Goal: Transaction & Acquisition: Obtain resource

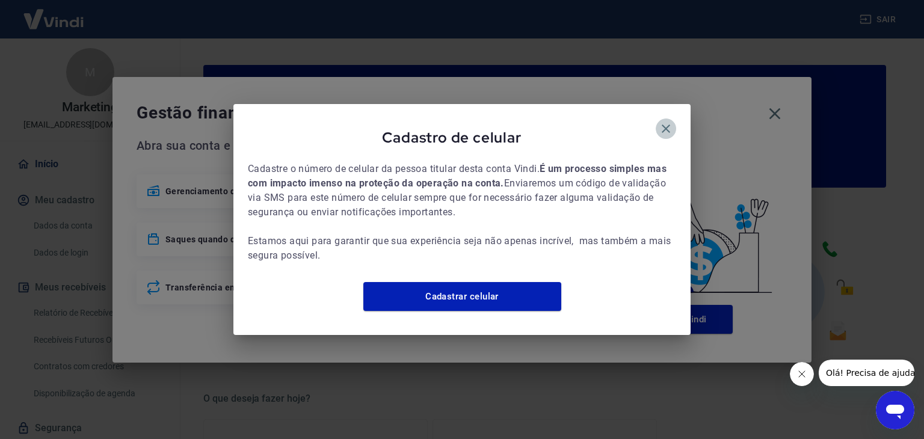
click at [665, 121] on icon "button" at bounding box center [666, 128] width 14 height 14
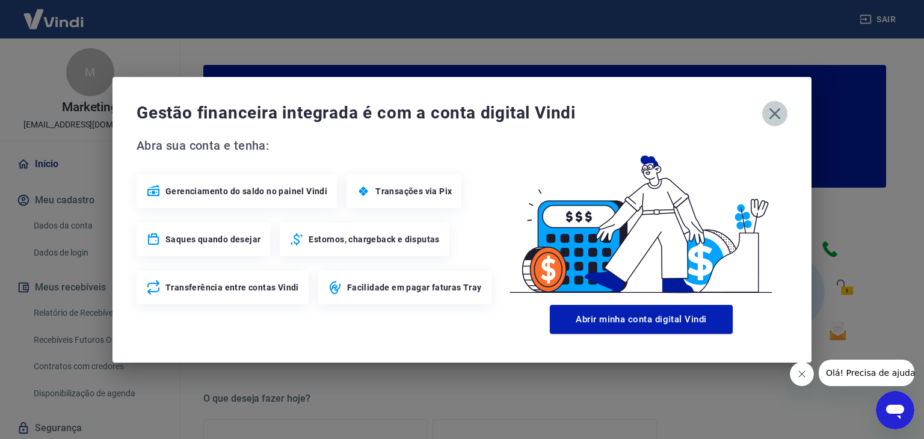
click at [776, 113] on icon "button" at bounding box center [774, 113] width 19 height 19
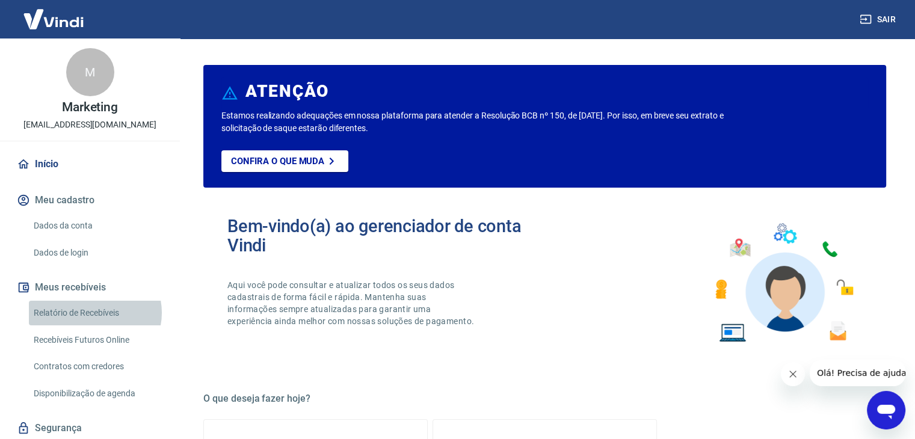
click at [94, 313] on link "Relatório de Recebíveis" at bounding box center [97, 313] width 137 height 25
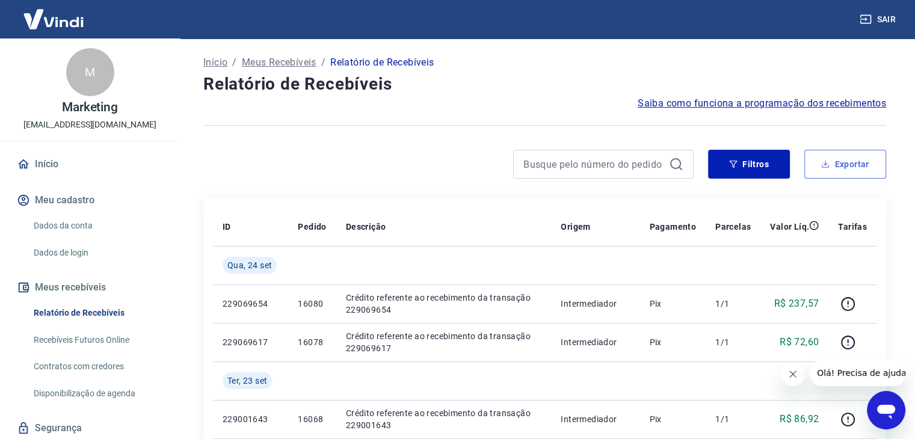
click at [849, 158] on button "Exportar" at bounding box center [845, 164] width 82 height 29
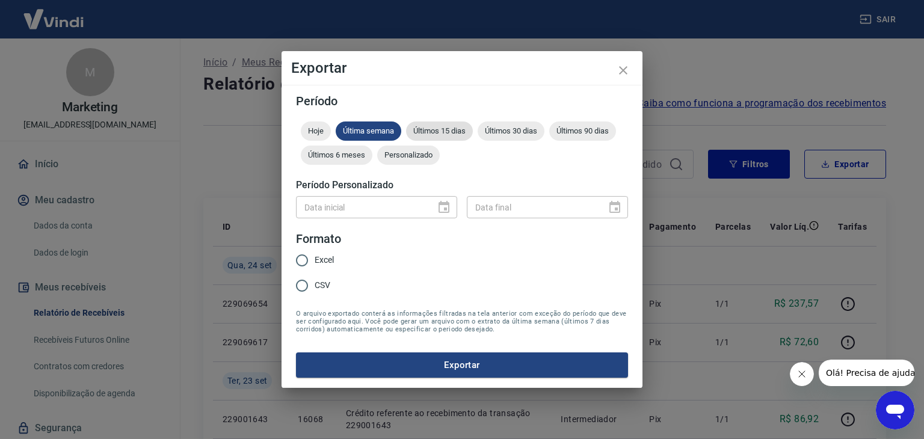
click at [446, 131] on span "Últimos 15 dias" at bounding box center [439, 130] width 67 height 9
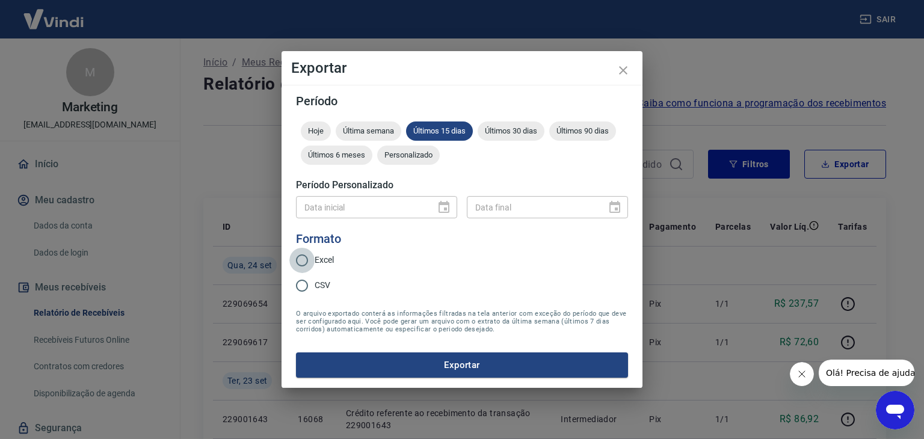
click at [303, 268] on input "Excel" at bounding box center [301, 260] width 25 height 25
radio input "true"
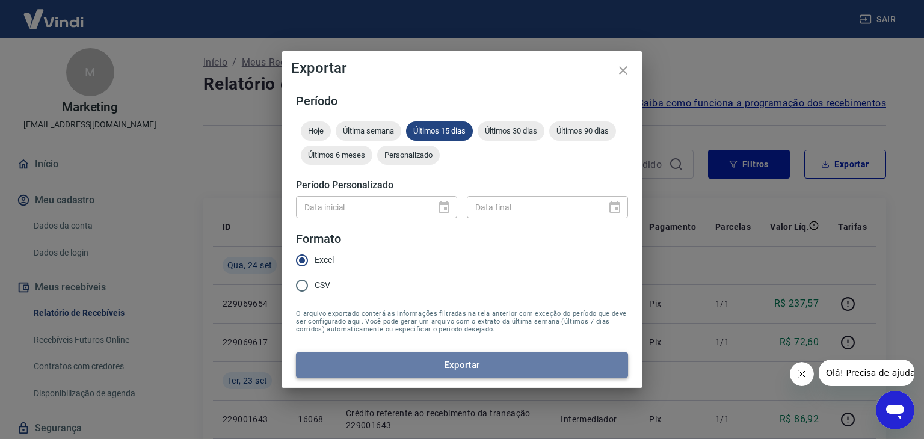
click at [397, 363] on button "Exportar" at bounding box center [462, 364] width 332 height 25
